Goal: Information Seeking & Learning: Understand process/instructions

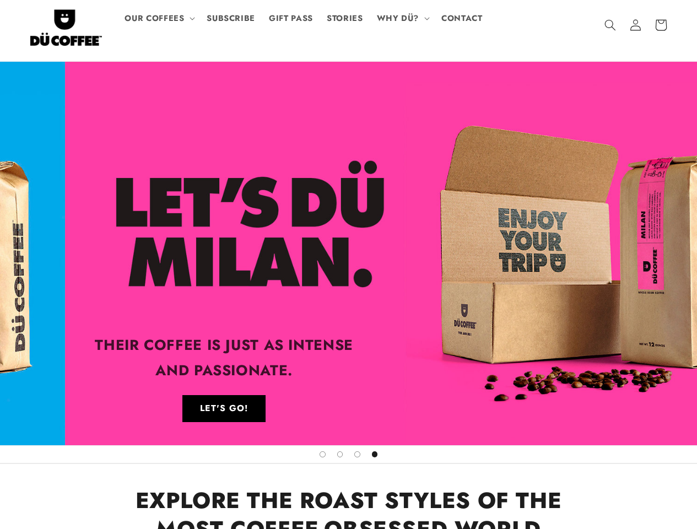
scroll to position [0, 2091]
